Goal: Information Seeking & Learning: Understand process/instructions

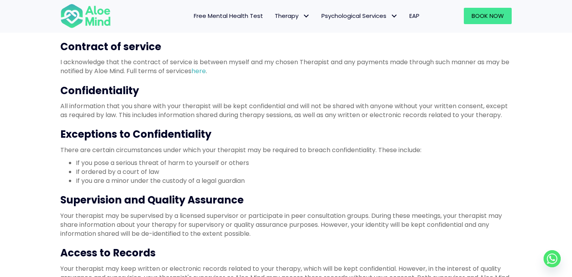
scroll to position [328, 0]
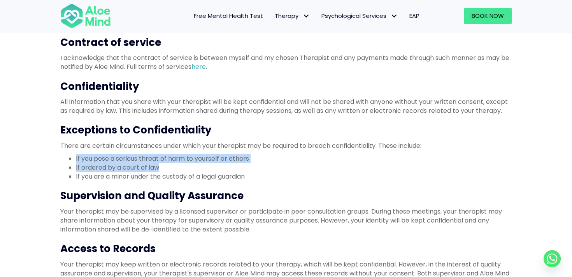
drag, startPoint x: 161, startPoint y: 167, endPoint x: 74, endPoint y: 160, distance: 87.5
click at [74, 160] on ul "If you pose a serious threat of harm to yourself or others If ordered by a cour…" at bounding box center [286, 167] width 452 height 27
click at [196, 167] on li "If ordered by a court of law" at bounding box center [294, 167] width 436 height 9
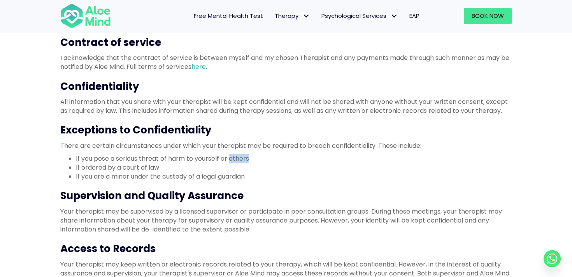
drag, startPoint x: 231, startPoint y: 160, endPoint x: 255, endPoint y: 160, distance: 24.1
click at [255, 160] on li "If you pose a serious threat of harm to yourself or others" at bounding box center [294, 158] width 436 height 9
click at [157, 167] on li "If ordered by a court of law" at bounding box center [294, 167] width 436 height 9
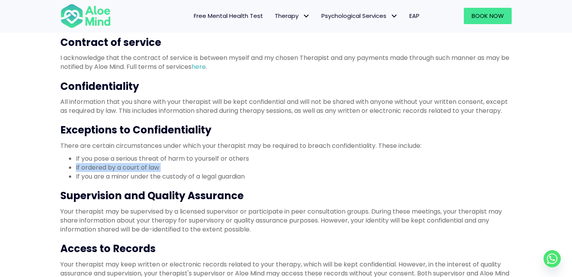
click at [157, 167] on li "If ordered by a court of law" at bounding box center [294, 167] width 436 height 9
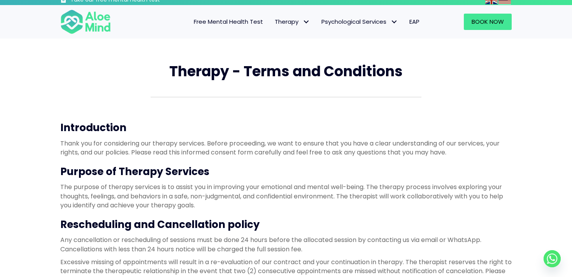
scroll to position [0, 0]
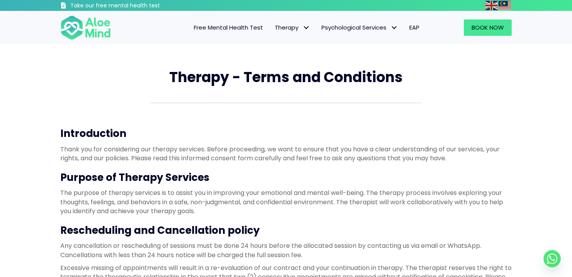
click at [293, 80] on span "Therapy - Terms and Conditions" at bounding box center [286, 77] width 234 height 20
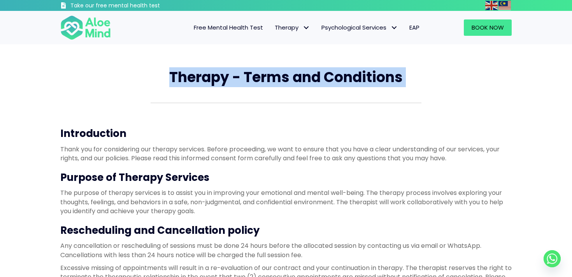
click at [293, 80] on span "Therapy - Terms and Conditions" at bounding box center [286, 77] width 234 height 20
